Goal: Task Accomplishment & Management: Complete application form

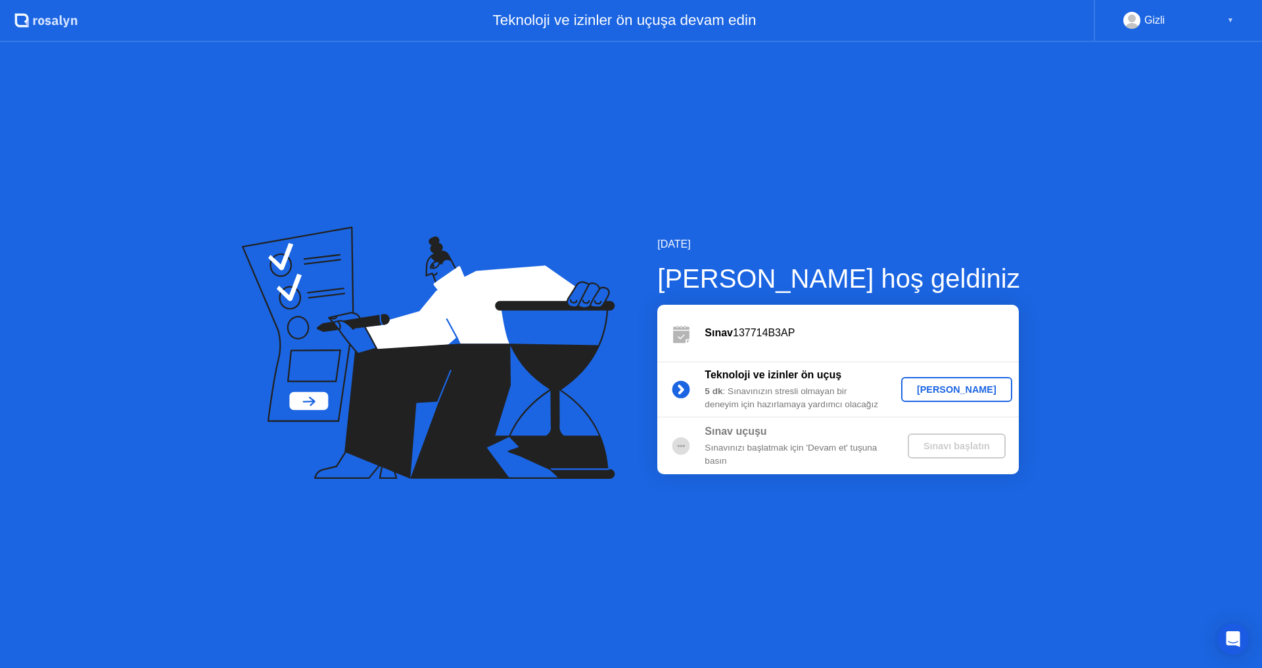
click at [965, 393] on div "[PERSON_NAME]" at bounding box center [956, 389] width 101 height 11
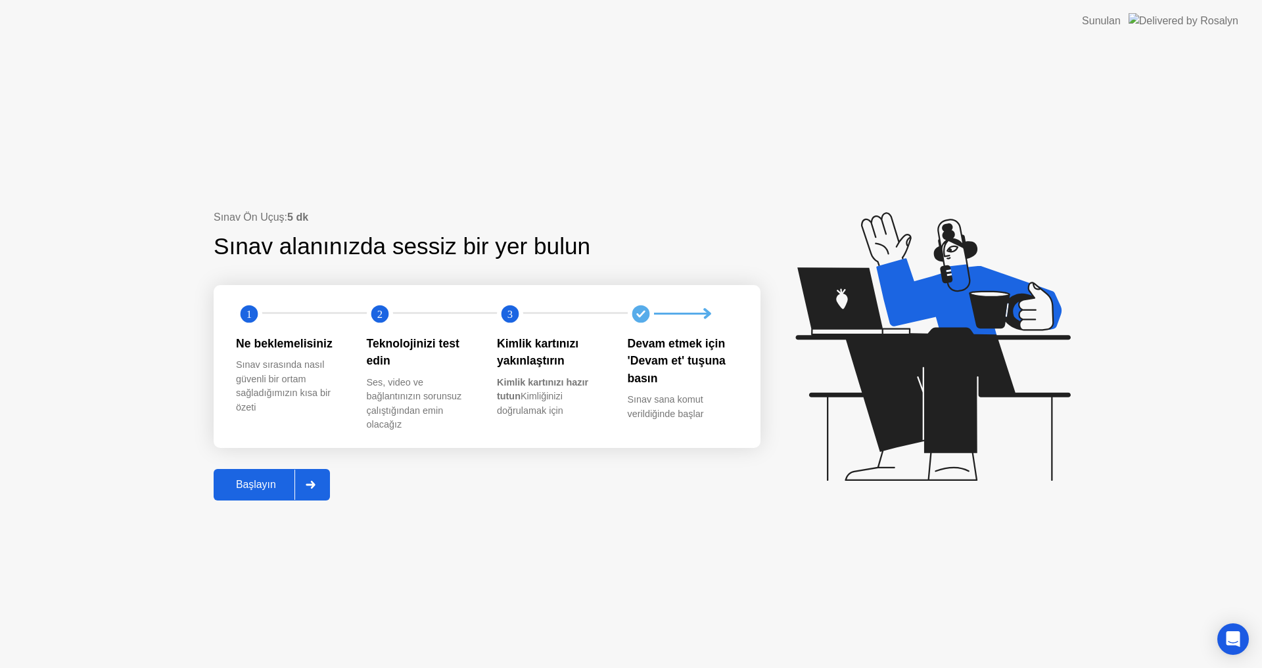
click at [258, 488] on div "Başlayın" at bounding box center [255, 485] width 77 height 12
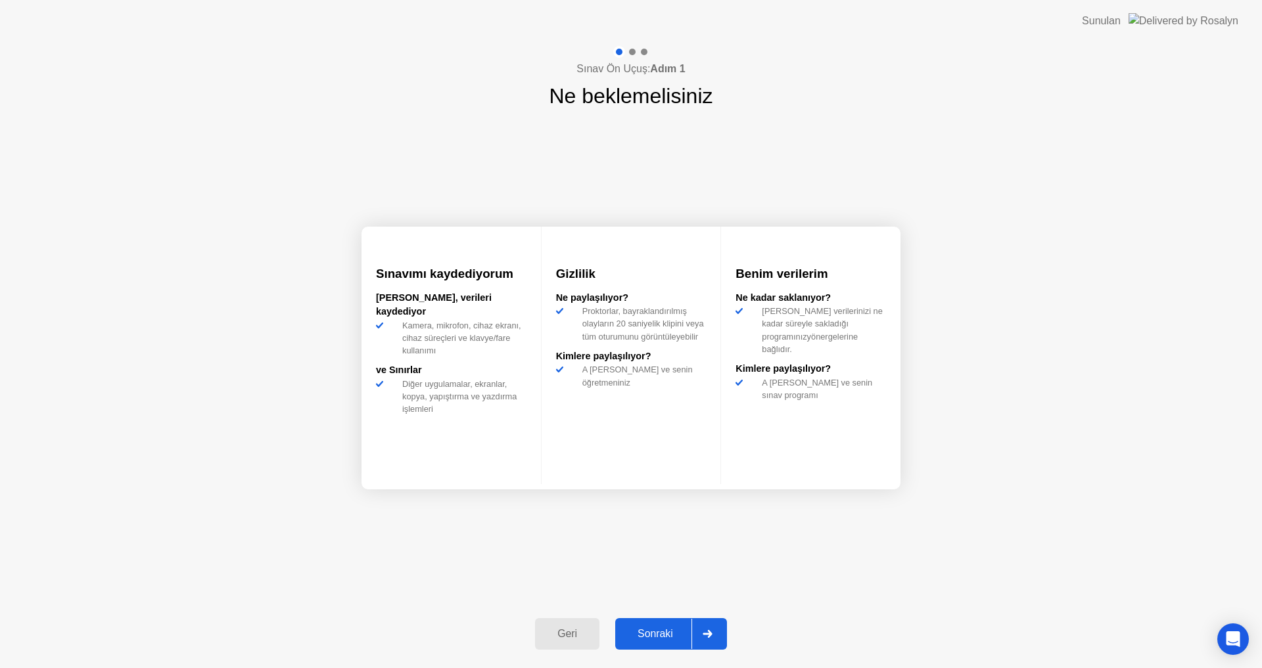
click at [655, 625] on button "Sonraki" at bounding box center [671, 634] width 112 height 32
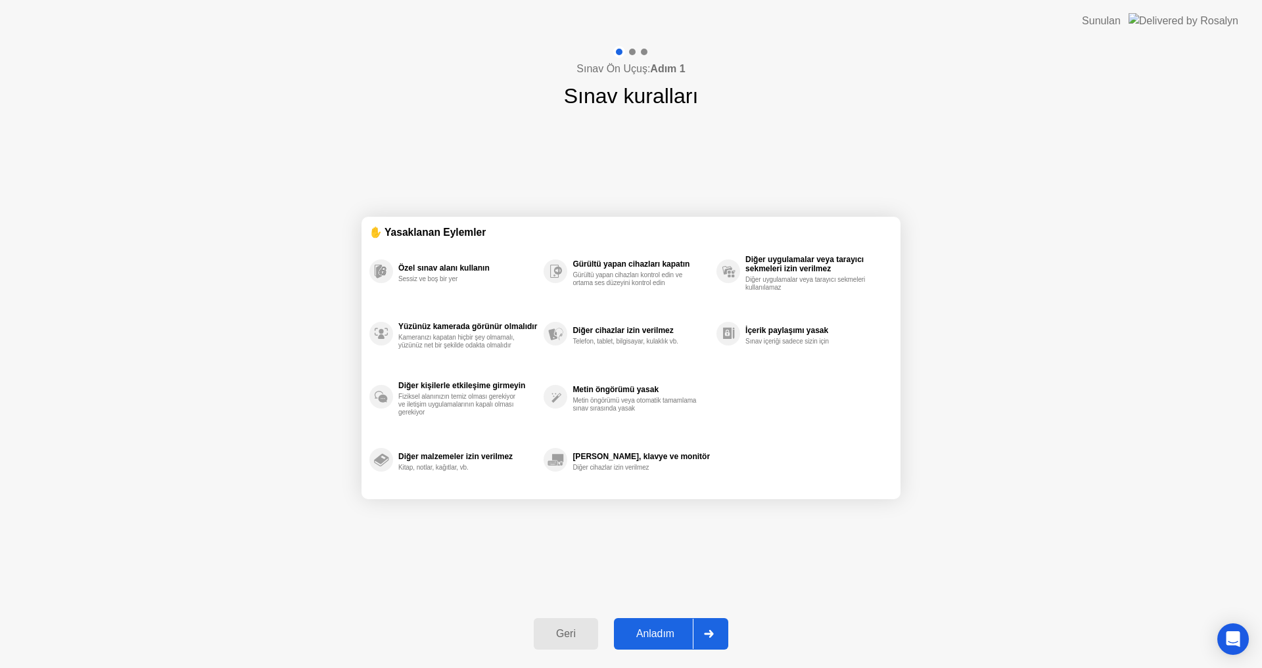
click at [658, 631] on div "Anladım" at bounding box center [655, 634] width 75 height 12
select select "**********"
select select "*******"
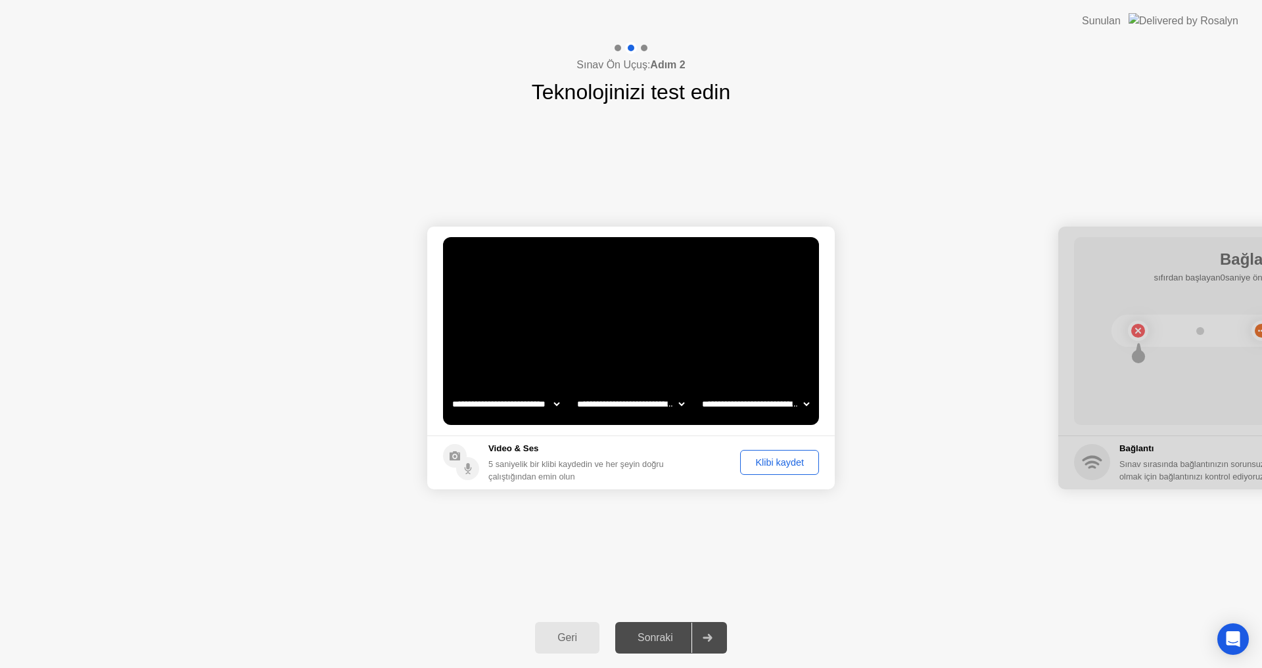
click at [778, 464] on div "Klibi kaydet" at bounding box center [779, 462] width 70 height 11
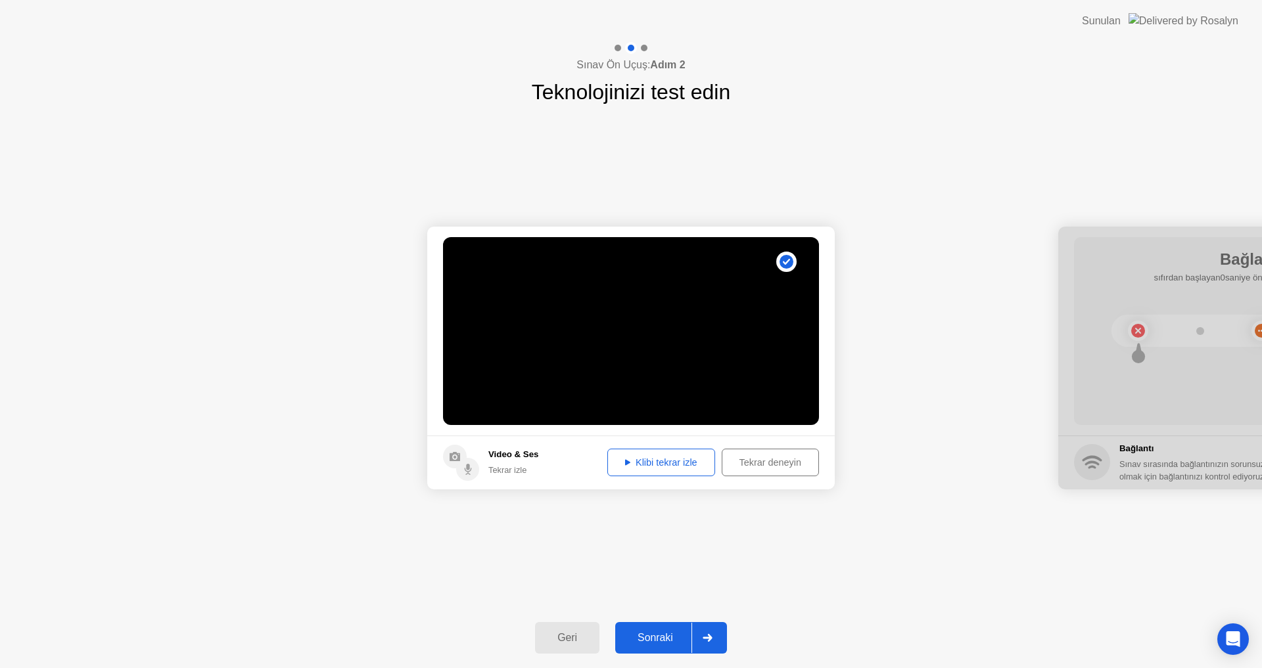
click at [661, 459] on div "Klibi tekrar izle" at bounding box center [661, 462] width 99 height 11
click at [655, 639] on div "Sonraki" at bounding box center [655, 638] width 72 height 12
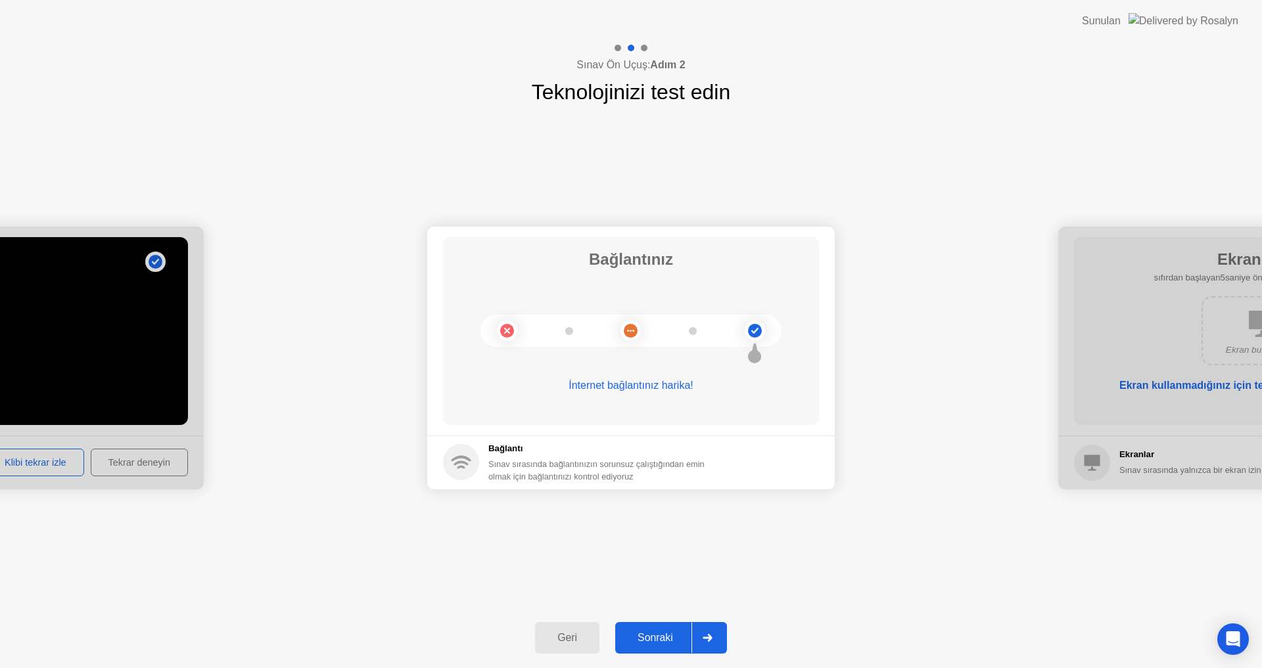
click at [647, 633] on div "Sonraki" at bounding box center [655, 638] width 72 height 12
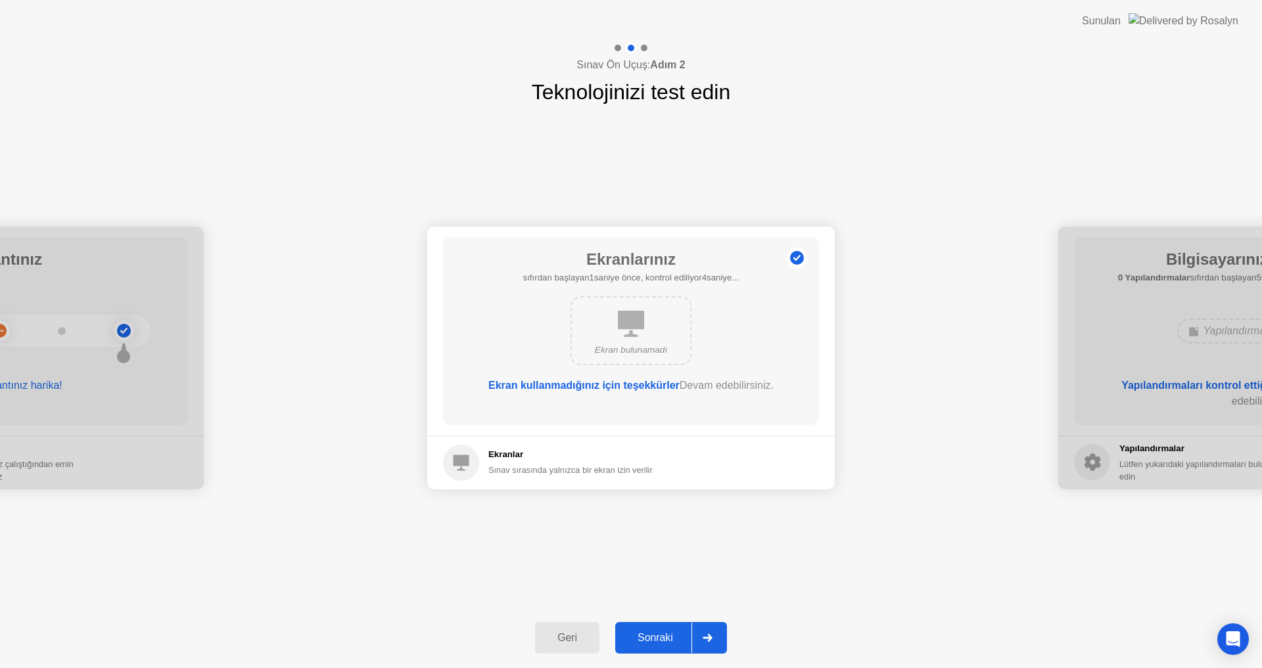
click at [646, 633] on div "Sonraki" at bounding box center [655, 638] width 72 height 12
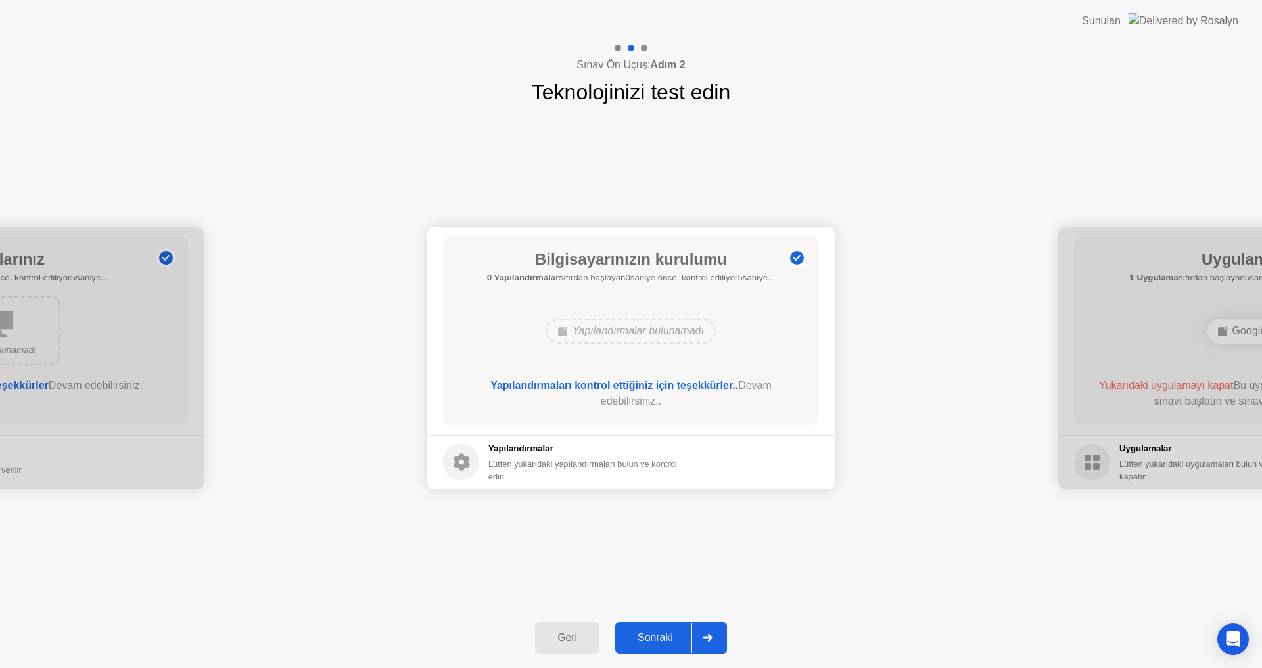
click at [646, 633] on div "Sonraki" at bounding box center [655, 638] width 72 height 12
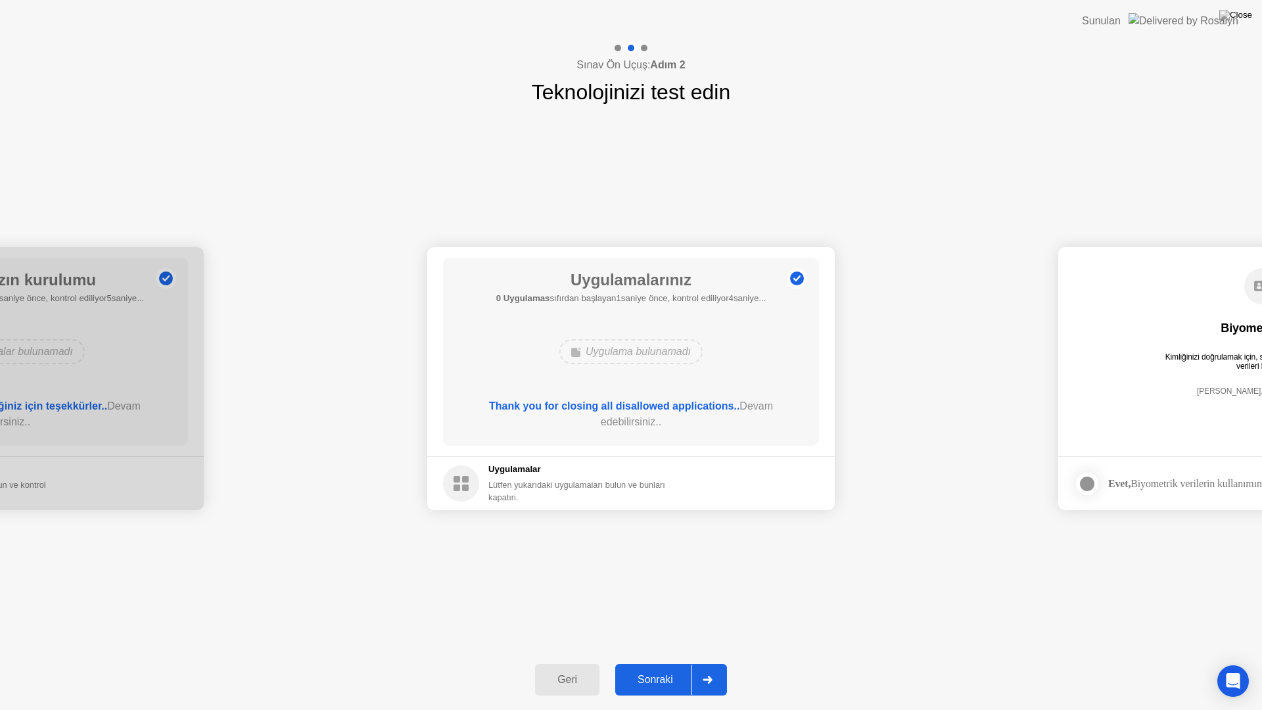
click at [643, 668] on button "Sonraki" at bounding box center [671, 680] width 112 height 32
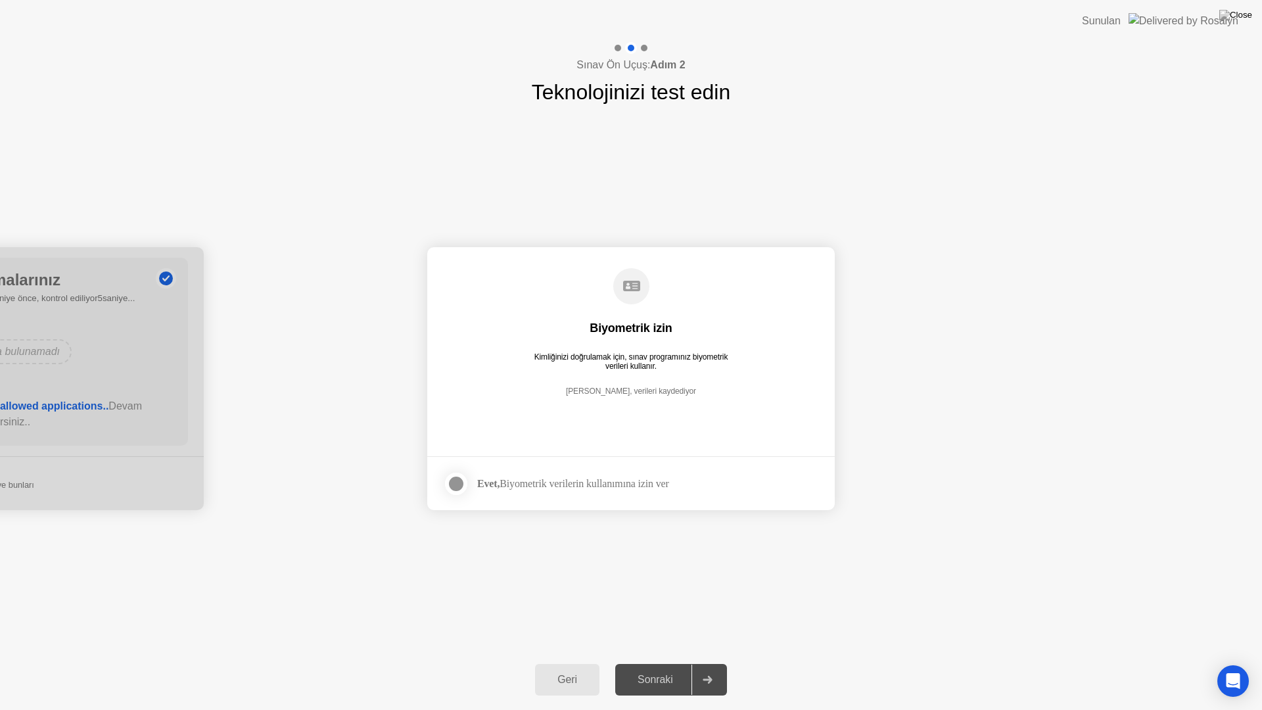
click at [459, 491] on div at bounding box center [456, 484] width 16 height 16
click at [662, 668] on div "Sonraki" at bounding box center [655, 679] width 72 height 12
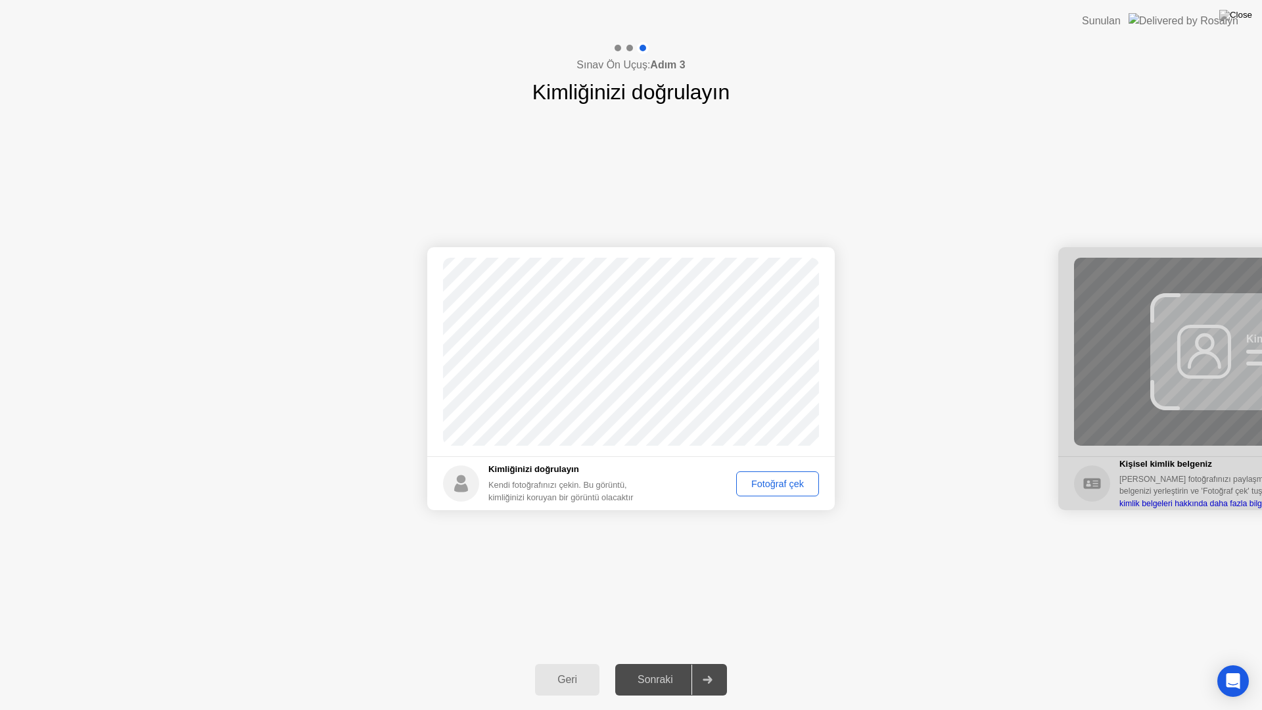
click at [769, 486] on div "Fotoğraf çek" at bounding box center [777, 483] width 74 height 11
click at [661, 668] on div "Sonraki" at bounding box center [655, 679] width 72 height 12
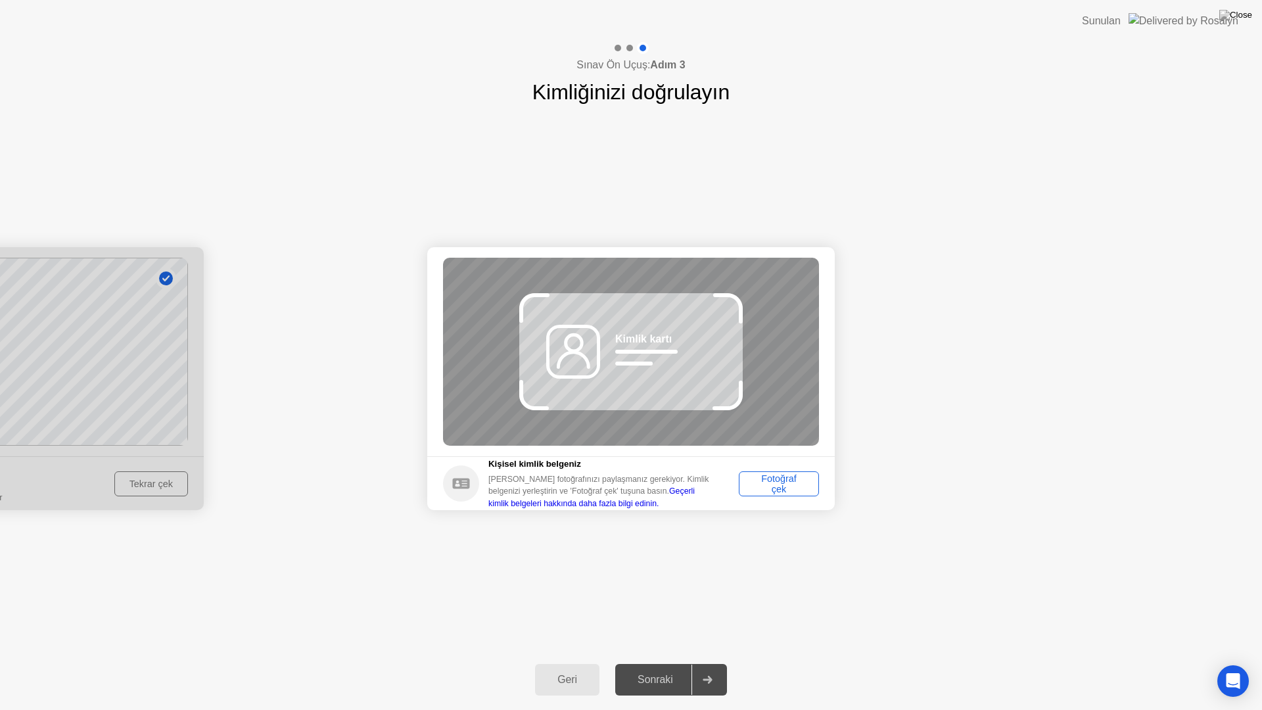
click at [158, 480] on div at bounding box center [-1, 378] width 407 height 263
click at [162, 486] on div at bounding box center [-1, 378] width 407 height 263
click at [570, 668] on div "Geri" at bounding box center [567, 679] width 57 height 12
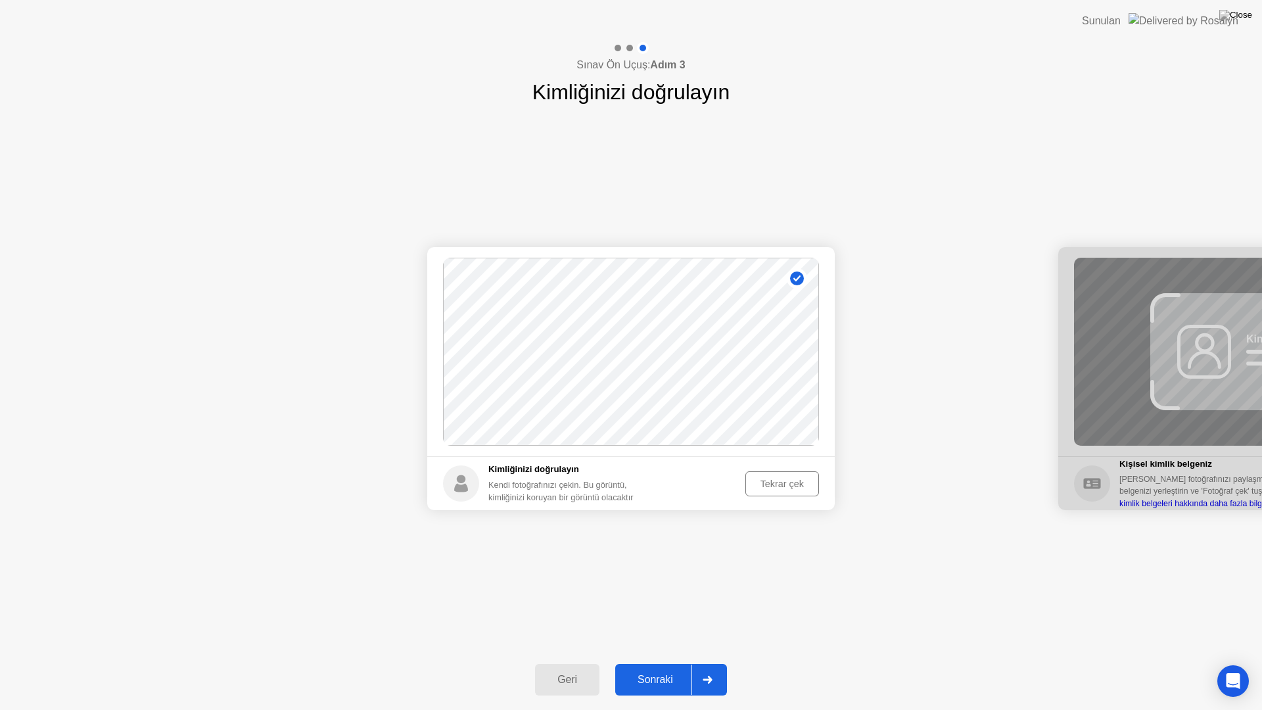
click at [783, 480] on div "Tekrar çek" at bounding box center [782, 483] width 64 height 11
click at [648, 668] on div "Sonraki" at bounding box center [655, 679] width 72 height 12
click at [781, 472] on button "Fotoğraf çek" at bounding box center [777, 483] width 83 height 25
click at [665, 668] on div "Sonraki" at bounding box center [655, 679] width 72 height 12
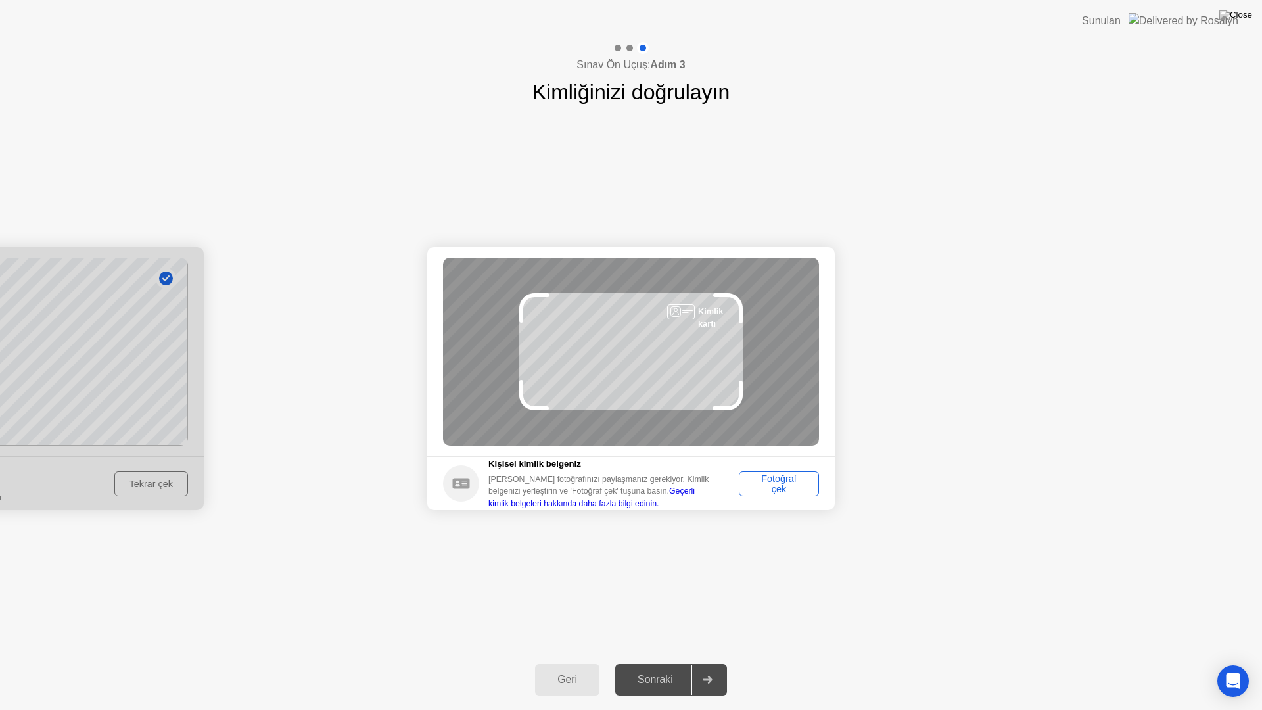
click at [766, 477] on div "Fotoğraf çek" at bounding box center [778, 483] width 71 height 21
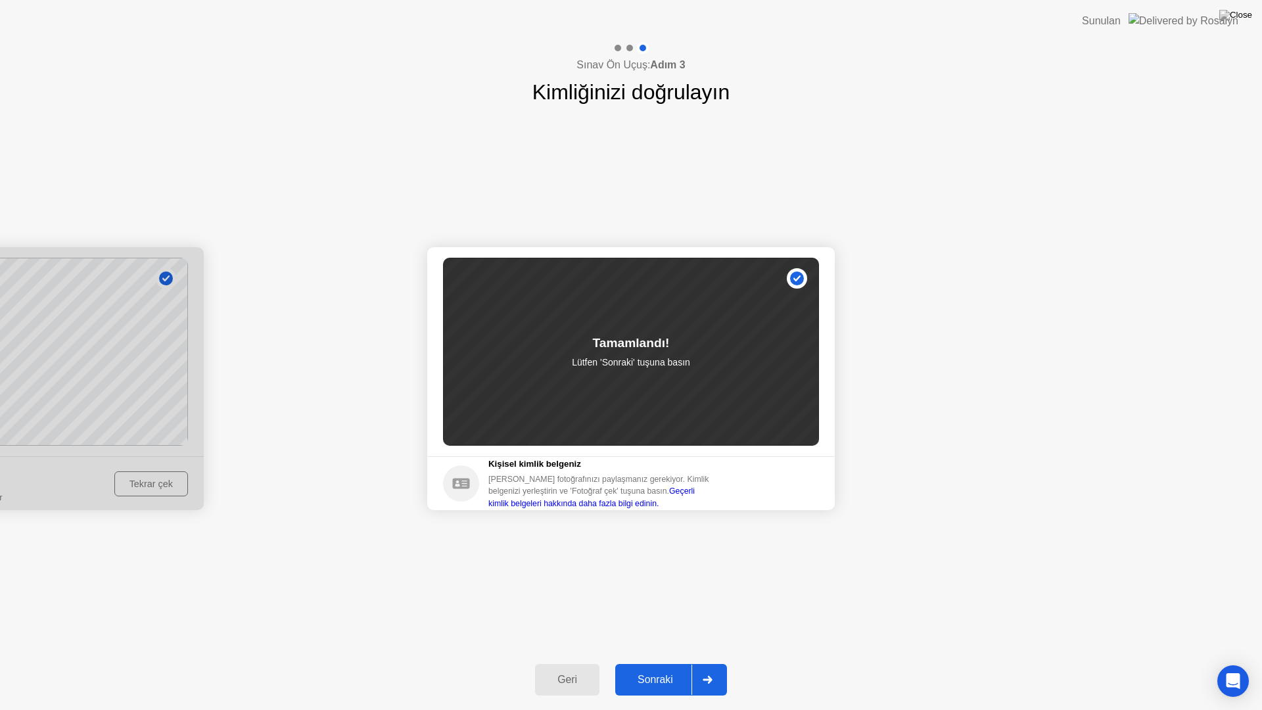
click at [662, 668] on div "Sonraki" at bounding box center [655, 679] width 72 height 12
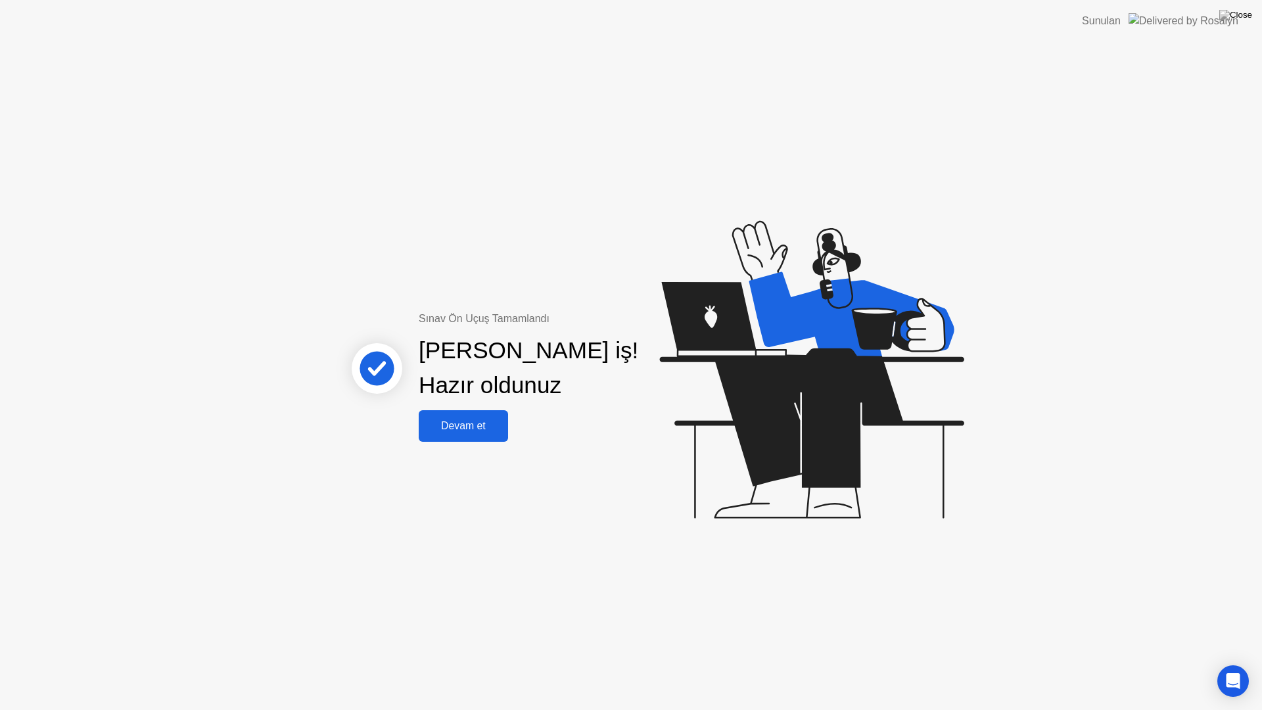
click at [468, 426] on div "Devam et" at bounding box center [462, 426] width 81 height 12
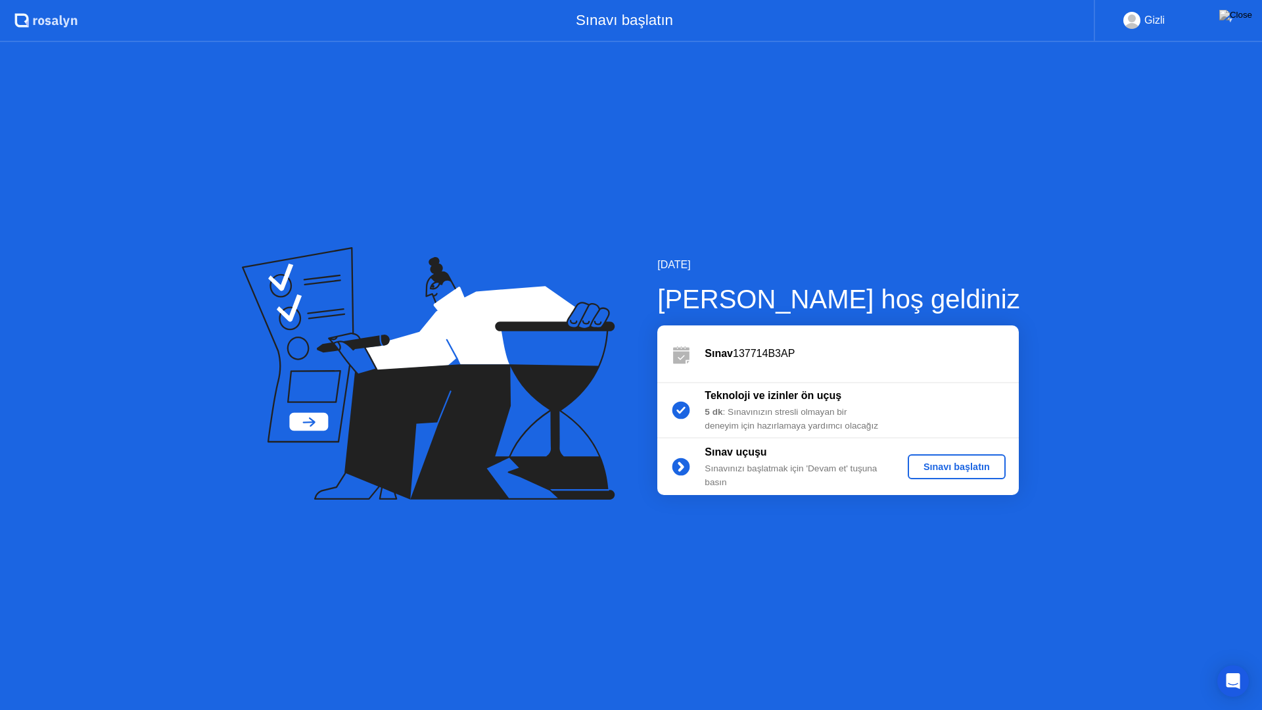
click at [942, 469] on div "Sınavı başlatın" at bounding box center [956, 466] width 87 height 11
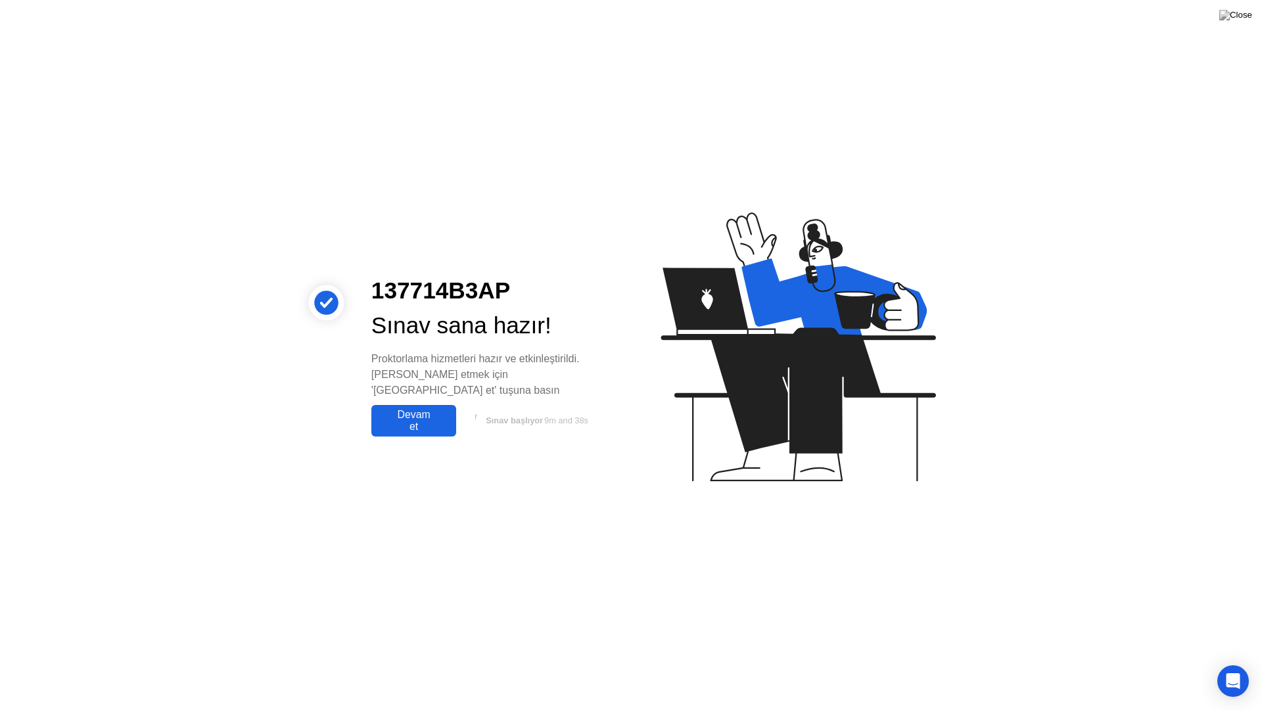
click at [415, 410] on div "Devam et" at bounding box center [413, 421] width 77 height 24
